Goal: Task Accomplishment & Management: Manage account settings

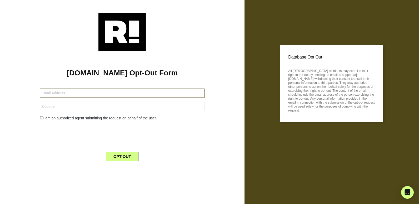
click at [52, 94] on input "text" at bounding box center [122, 92] width 164 height 9
type input "[EMAIL_ADDRESS][DOMAIN_NAME]"
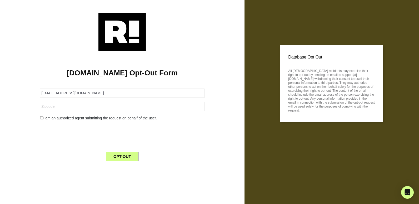
click at [48, 102] on form "[EMAIL_ADDRESS][DOMAIN_NAME] I am an authorized agent submitting the request on…" at bounding box center [122, 121] width 164 height 79
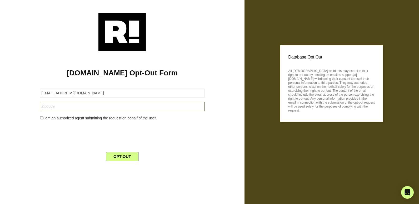
click at [50, 104] on input "text" at bounding box center [122, 106] width 164 height 9
type input "93307"
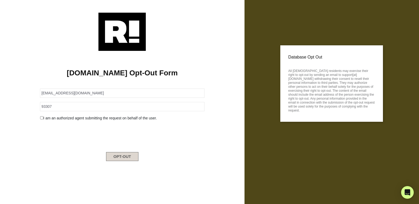
click at [128, 152] on button "OPT-OUT" at bounding box center [122, 156] width 32 height 9
